Goal: Navigation & Orientation: Find specific page/section

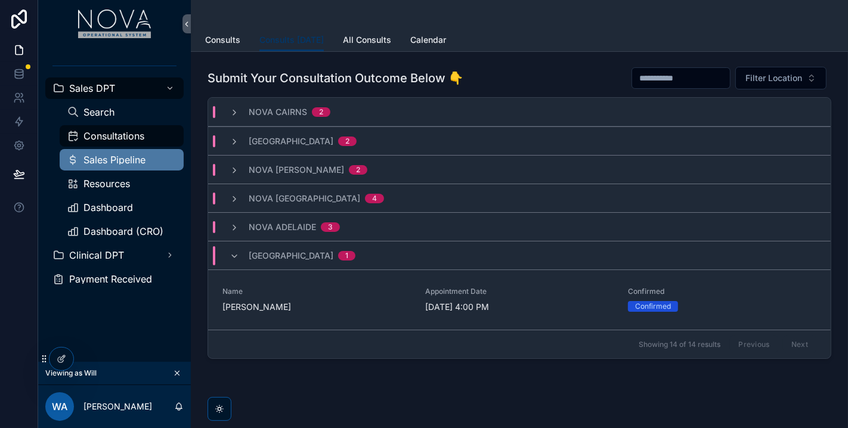
click at [131, 157] on span "Sales Pipeline" at bounding box center [114, 160] width 62 height 10
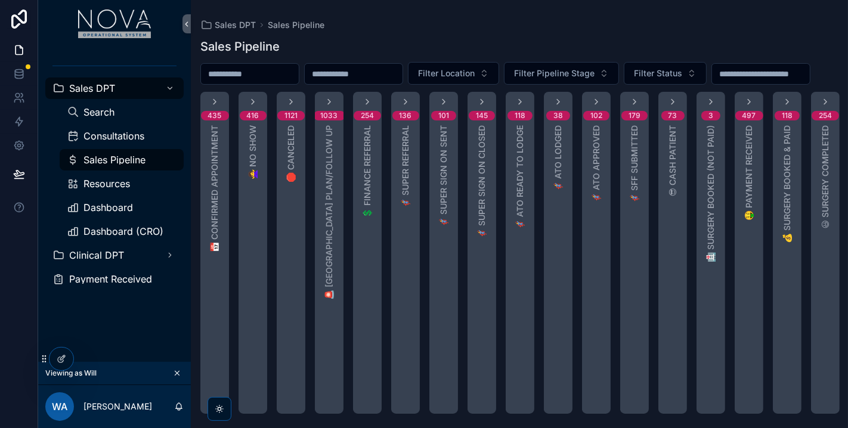
click at [15, 331] on div at bounding box center [19, 214] width 38 height 428
click at [114, 215] on div "Dashboard" at bounding box center [122, 207] width 110 height 19
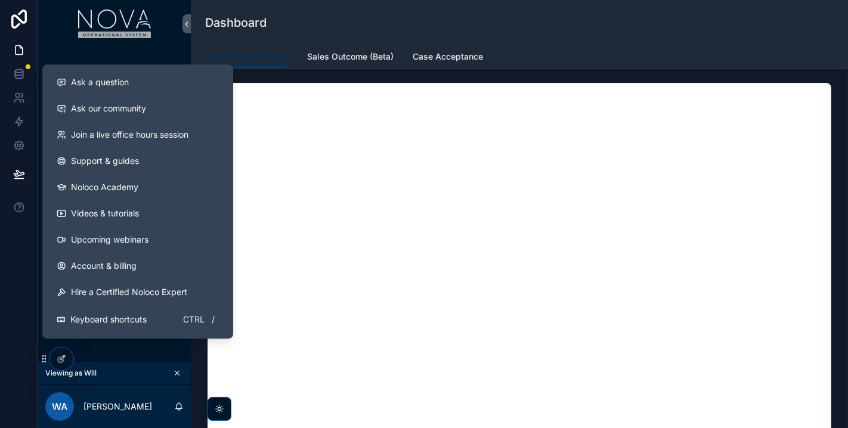
click at [14, 249] on div at bounding box center [19, 214] width 38 height 428
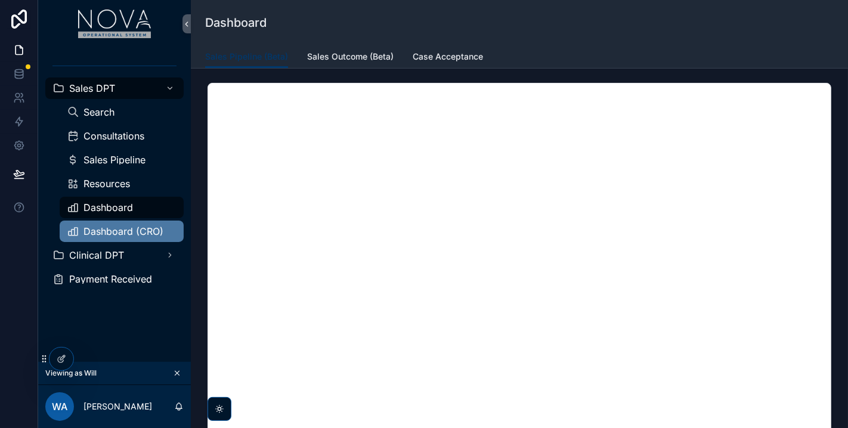
click at [88, 232] on span "Dashboard (CRO)" at bounding box center [123, 232] width 80 height 10
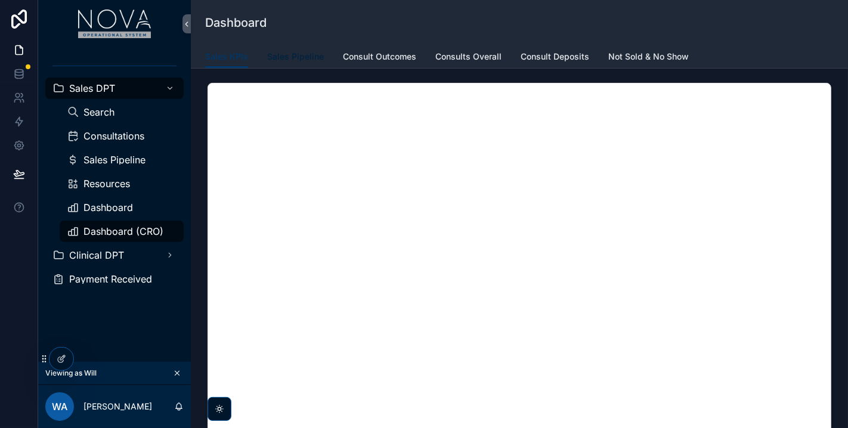
click at [301, 63] on link "Sales Pipeline" at bounding box center [295, 58] width 57 height 24
click at [378, 60] on span "Consult Outcomes" at bounding box center [379, 57] width 73 height 12
click at [463, 52] on span "Consults Overall" at bounding box center [468, 57] width 66 height 12
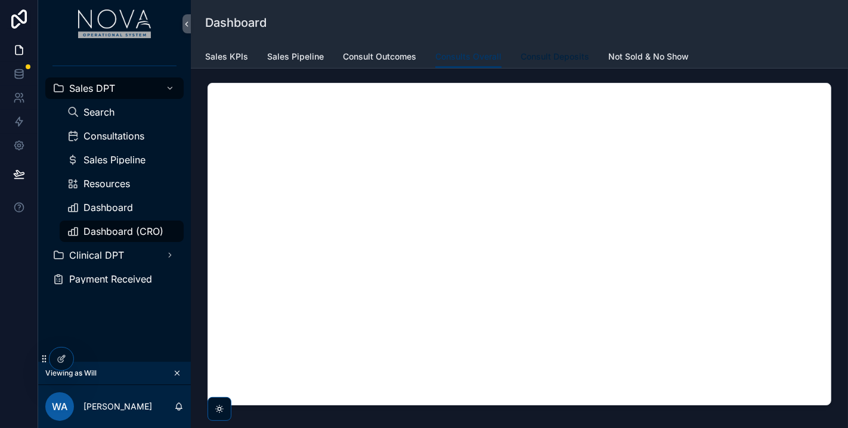
click at [565, 61] on span "Consult Deposits" at bounding box center [555, 57] width 69 height 12
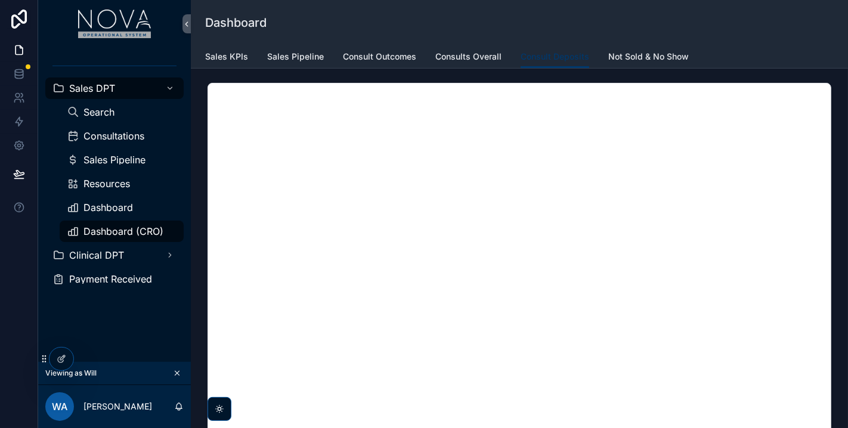
click at [638, 42] on div "Dashboard" at bounding box center [519, 22] width 629 height 45
click at [639, 57] on span "Not Sold & No Show" at bounding box center [648, 57] width 81 height 12
click at [569, 60] on span "Consult Deposits" at bounding box center [555, 57] width 69 height 12
click at [132, 210] on span "Dashboard" at bounding box center [107, 208] width 49 height 10
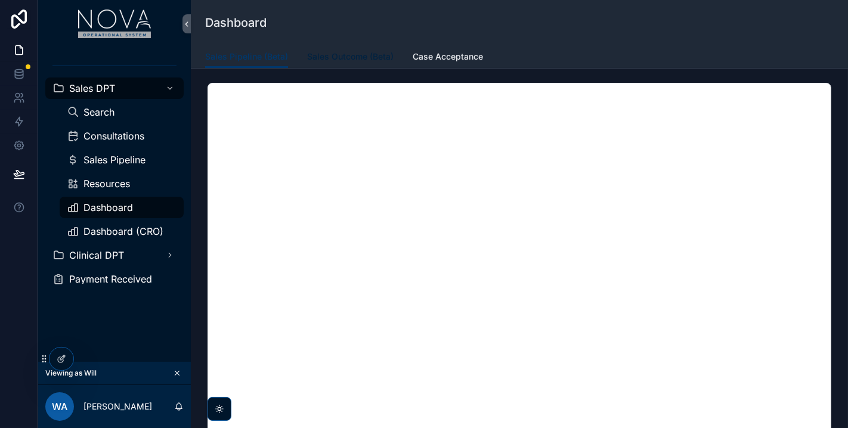
click at [352, 58] on span "Sales Outcome (Beta)" at bounding box center [350, 57] width 86 height 12
click at [439, 63] on link "Case Acceptance" at bounding box center [448, 58] width 70 height 24
click at [796, 46] on div "Sales Pipeline (Beta) Sales Outcome (Beta) Case Acceptance" at bounding box center [519, 56] width 629 height 23
click at [796, 54] on div "Sales Pipeline (Beta) Sales Outcome (Beta) Case Acceptance" at bounding box center [519, 56] width 629 height 23
click at [687, 35] on div "Dashboard" at bounding box center [519, 22] width 629 height 45
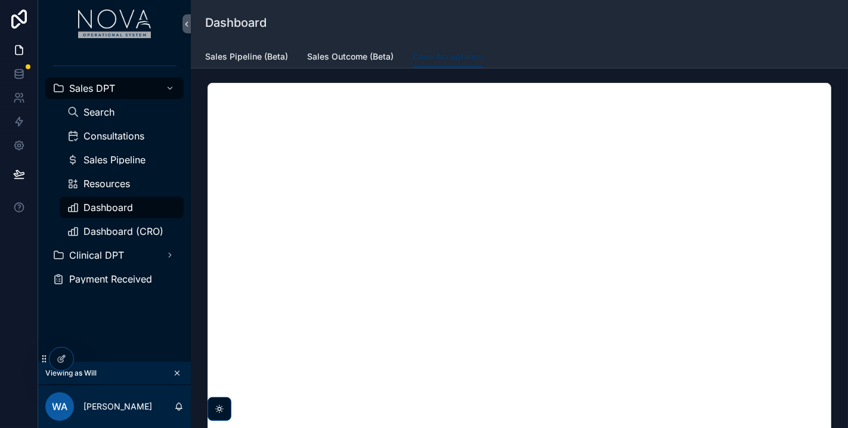
click at [163, 328] on div "Sales DPT Search Consultations Sales Pipeline Resources Dashboard Dashboard (CR…" at bounding box center [114, 205] width 153 height 314
click at [513, 58] on div "Sales Pipeline (Beta) Sales Outcome (Beta) Case Acceptance" at bounding box center [519, 56] width 629 height 23
click at [637, 52] on div "Sales Pipeline (Beta) Sales Outcome (Beta) Case Acceptance" at bounding box center [519, 56] width 629 height 23
click at [150, 337] on div "Sales DPT Search Consultations Sales Pipeline Resources Dashboard Dashboard (CR…" at bounding box center [114, 205] width 153 height 314
click at [537, 44] on div "Dashboard" at bounding box center [519, 22] width 629 height 45
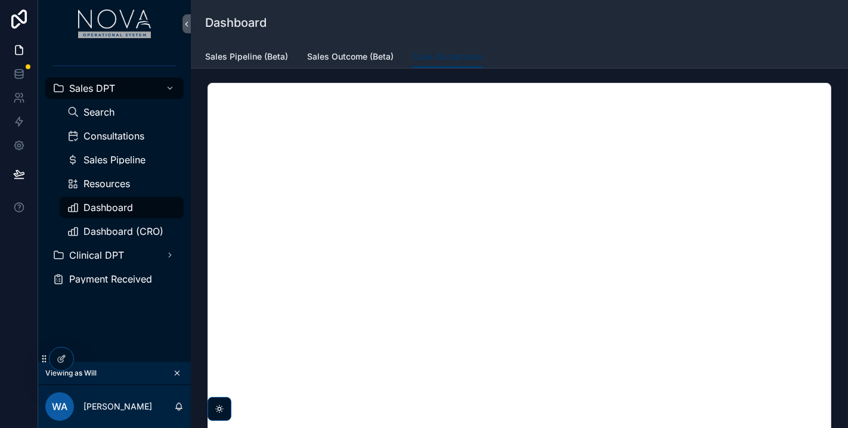
click at [112, 325] on div "Sales DPT Search Consultations Sales Pipeline Resources Dashboard Dashboard (CR…" at bounding box center [114, 205] width 153 height 314
click at [117, 335] on div "Sales DPT Search Consultations Sales Pipeline Resources Dashboard Dashboard (CR…" at bounding box center [114, 205] width 153 height 314
click at [796, 60] on div "Sales Pipeline (Beta) Sales Outcome (Beta) Case Acceptance" at bounding box center [519, 56] width 629 height 23
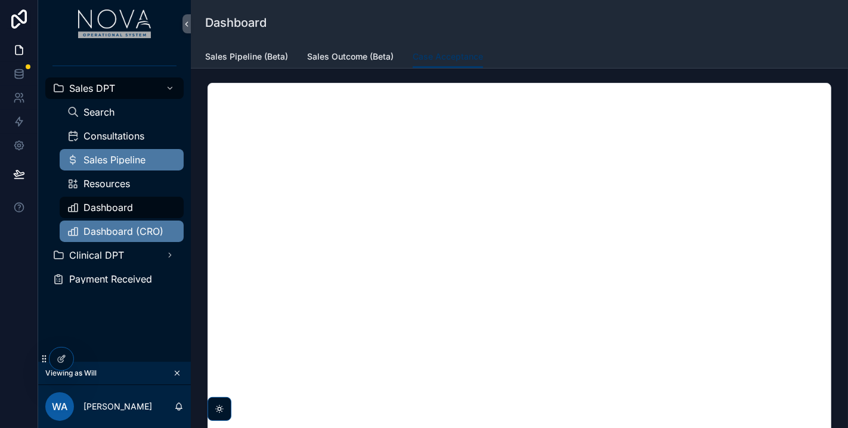
click at [116, 167] on div "Sales Pipeline" at bounding box center [122, 159] width 110 height 19
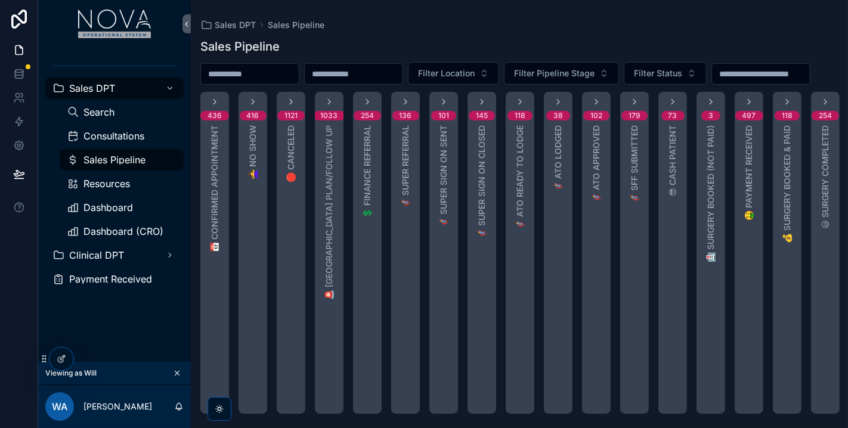
click at [396, 37] on div "Sales Pipeline Filter Location Filter Pipeline Stage Filter Status 436 📅 Confir…" at bounding box center [519, 222] width 657 height 383
click at [121, 134] on span "Consultations" at bounding box center [113, 136] width 61 height 10
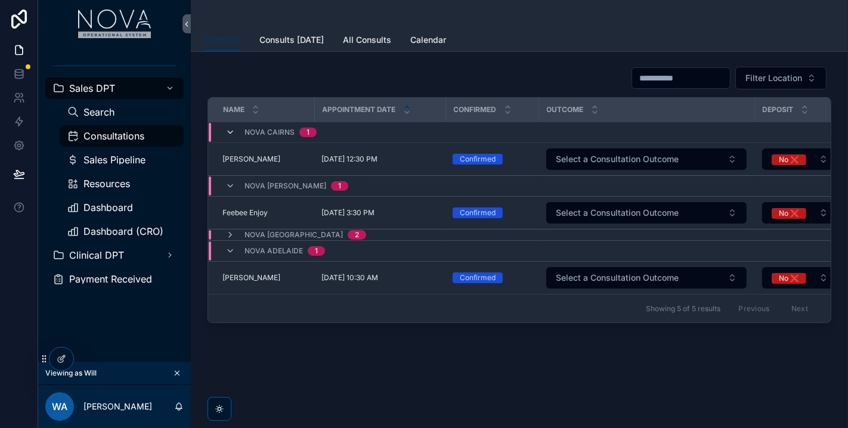
click at [231, 135] on icon "scrollable content" at bounding box center [230, 133] width 10 height 10
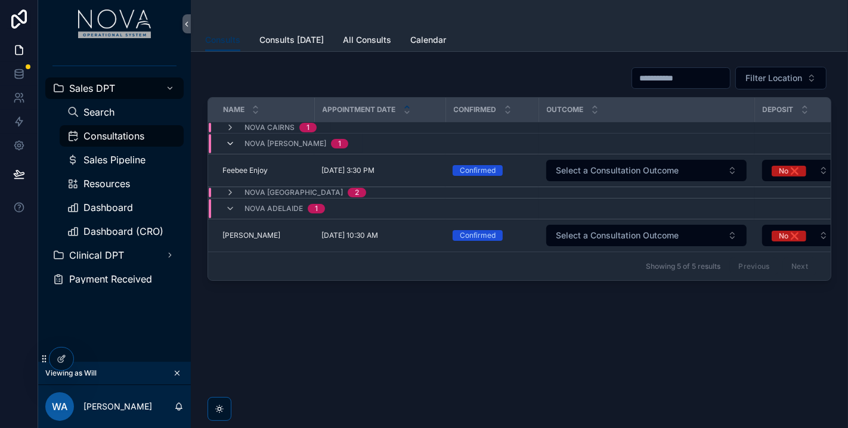
click at [231, 146] on icon "scrollable content" at bounding box center [230, 144] width 10 height 10
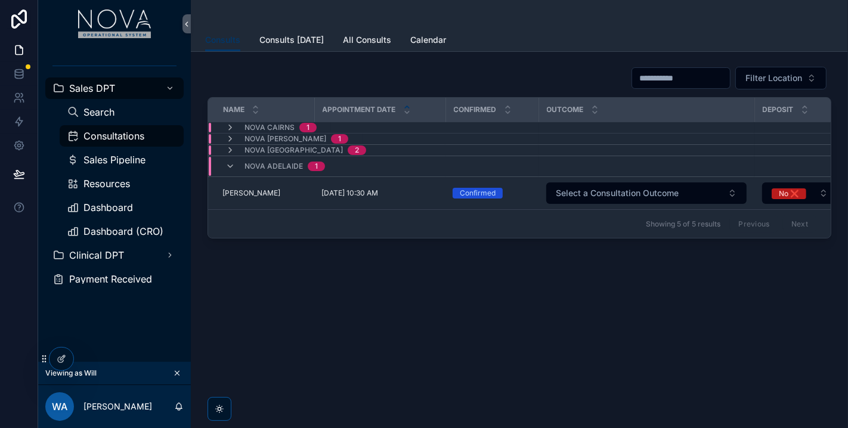
click at [230, 145] on td "Nova Melbourne 2" at bounding box center [373, 150] width 330 height 11
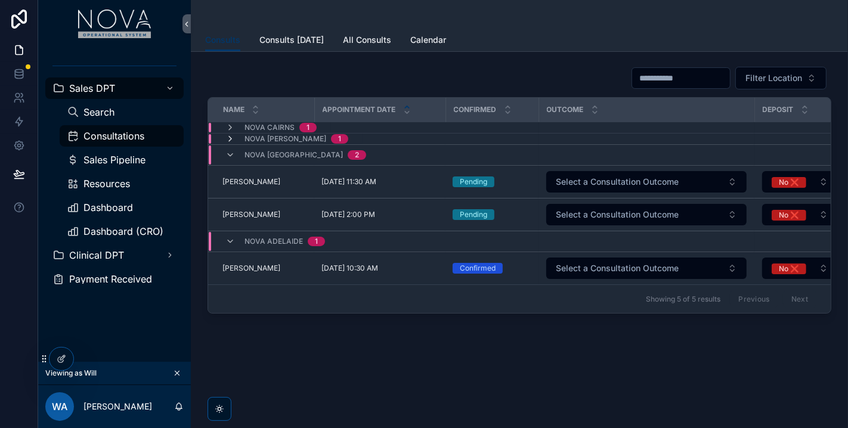
click at [230, 137] on icon "scrollable content" at bounding box center [230, 139] width 10 height 10
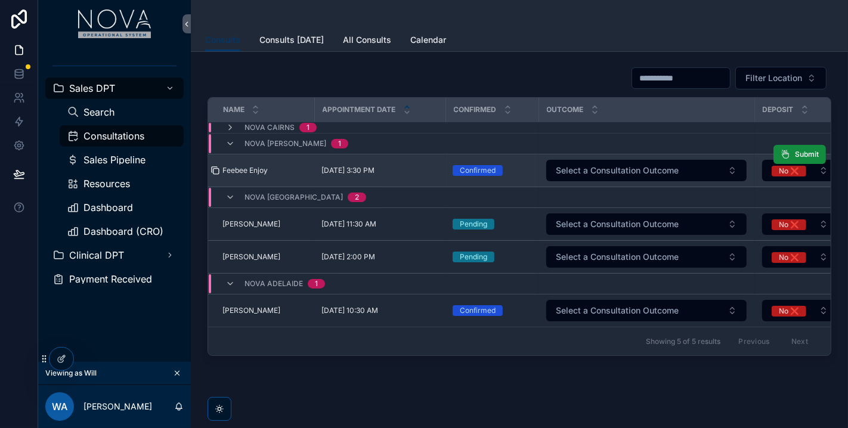
click at [215, 168] on icon "scrollable content" at bounding box center [216, 171] width 10 height 10
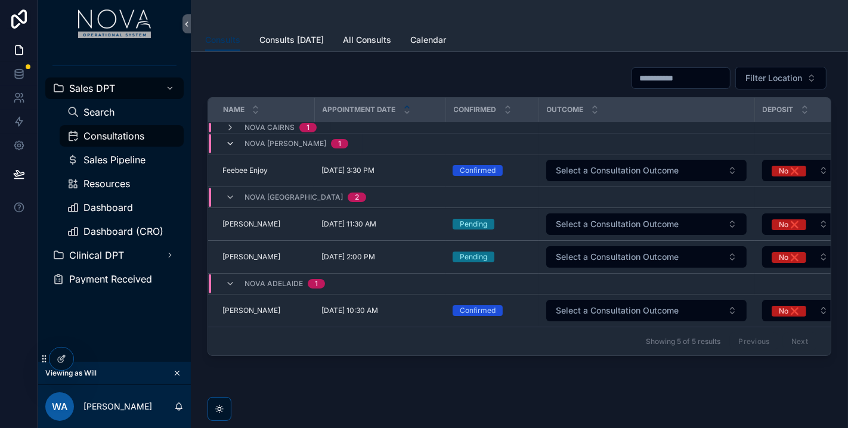
click at [231, 141] on icon "scrollable content" at bounding box center [230, 144] width 10 height 10
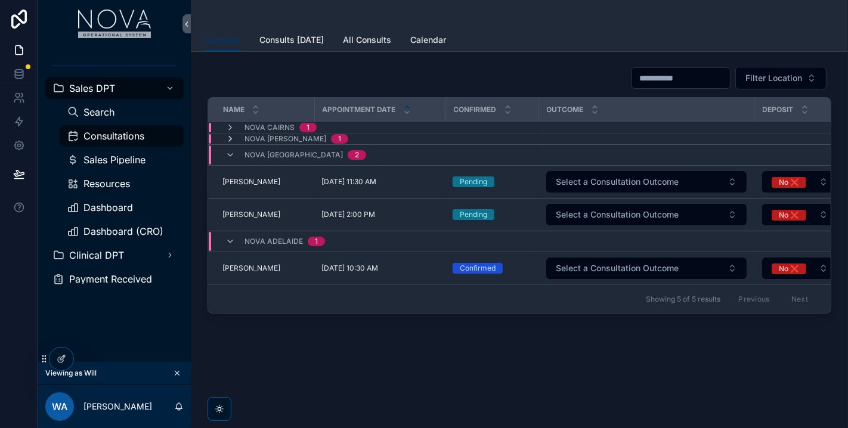
click at [228, 140] on icon "scrollable content" at bounding box center [230, 139] width 10 height 10
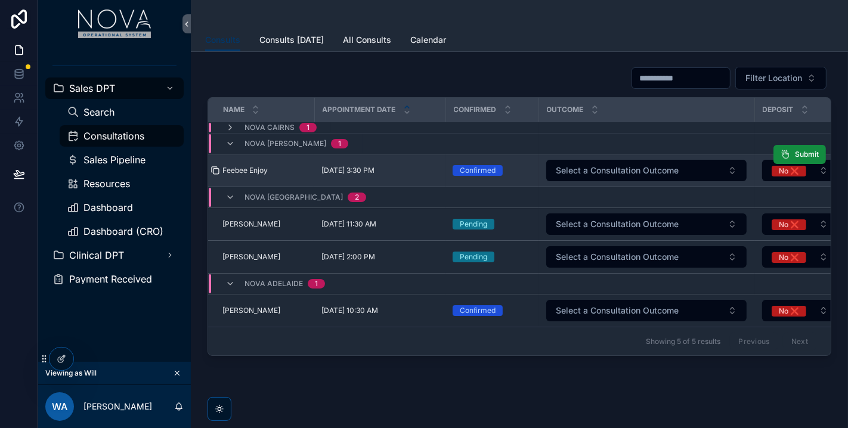
click at [213, 169] on icon "scrollable content" at bounding box center [216, 171] width 10 height 10
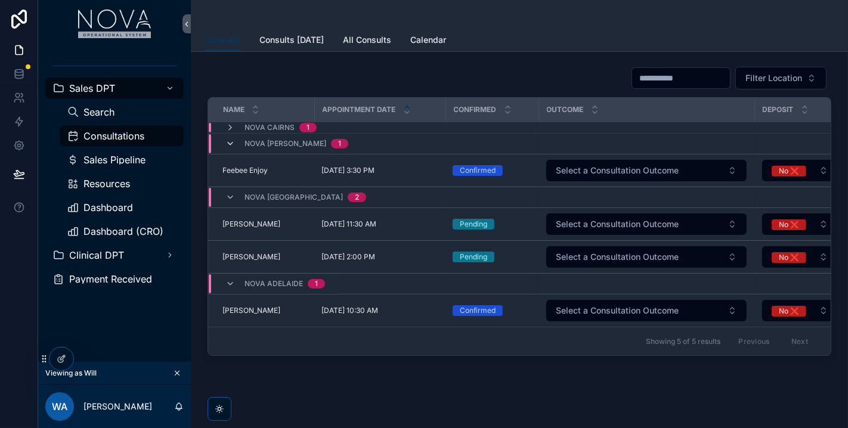
click at [230, 144] on icon "scrollable content" at bounding box center [230, 144] width 10 height 10
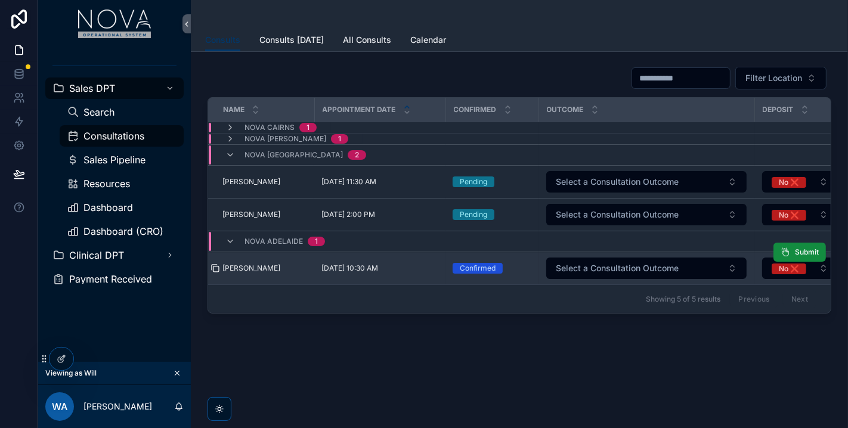
click at [217, 265] on icon "scrollable content" at bounding box center [216, 269] width 10 height 10
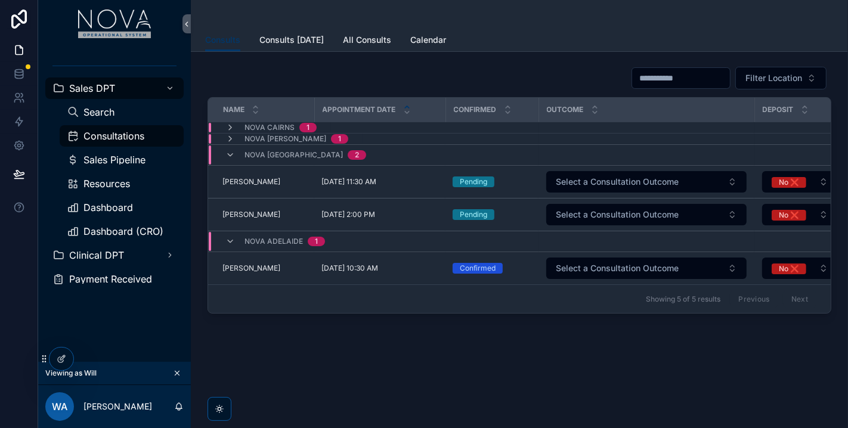
click at [797, 361] on div "Filter Location Name Appointment Date Confirmed Outcome Deposit Tx Value Consul…" at bounding box center [519, 223] width 657 height 343
